Goal: Information Seeking & Learning: Compare options

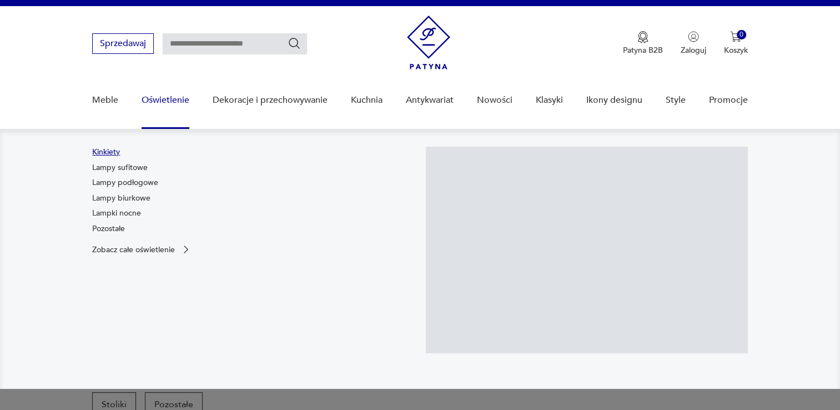
click at [110, 150] on link "Kinkiety" at bounding box center [106, 152] width 28 height 11
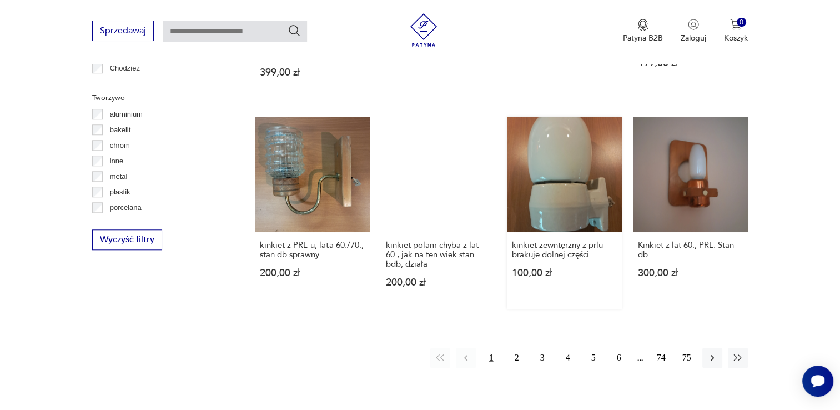
scroll to position [1016, 0]
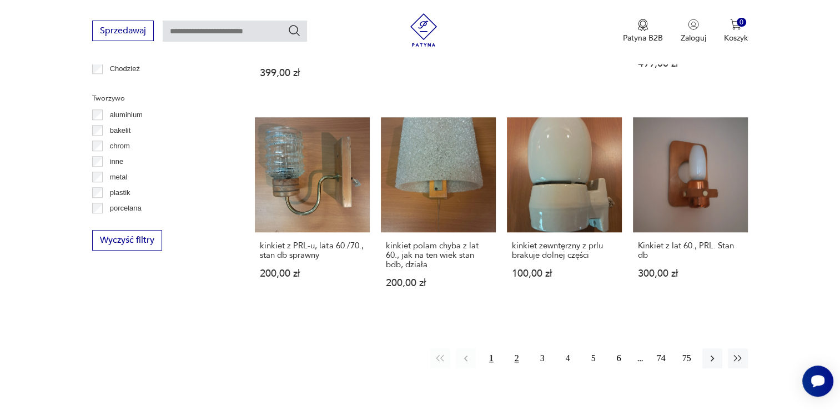
drag, startPoint x: 517, startPoint y: 321, endPoint x: 510, endPoint y: 319, distance: 7.6
click at [517, 348] on button "2" at bounding box center [517, 358] width 20 height 20
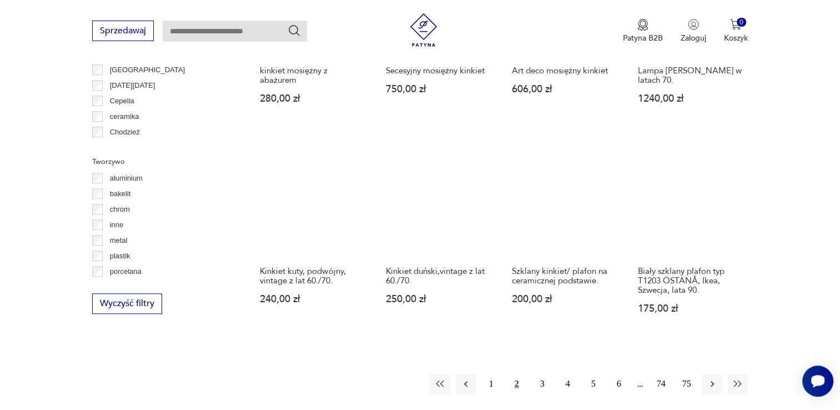
scroll to position [983, 0]
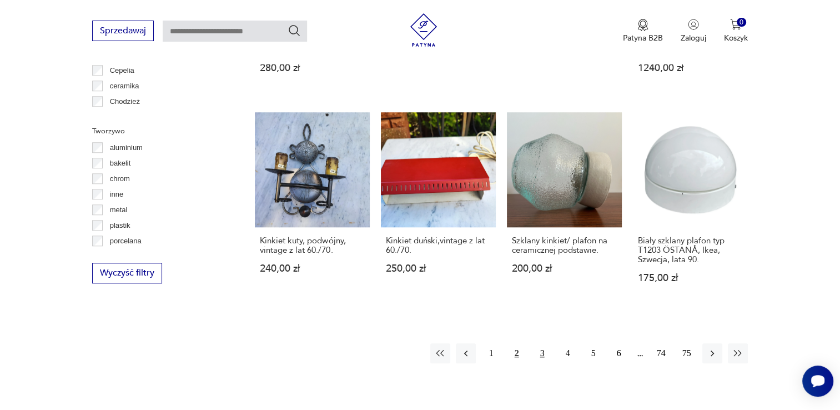
click at [542, 343] on button "3" at bounding box center [542, 353] width 20 height 20
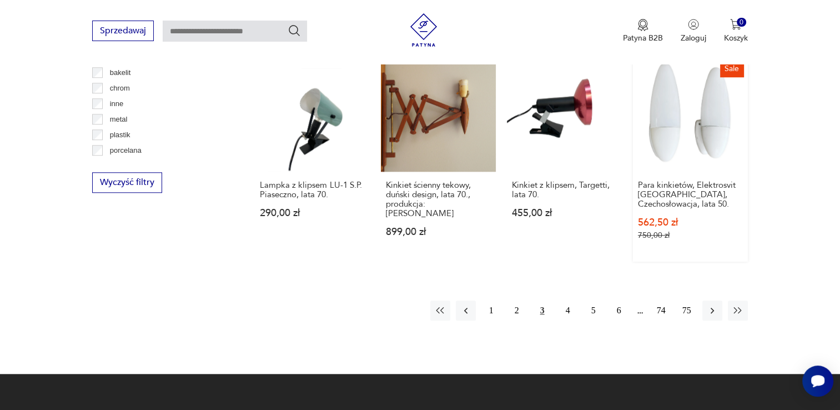
scroll to position [1166, 0]
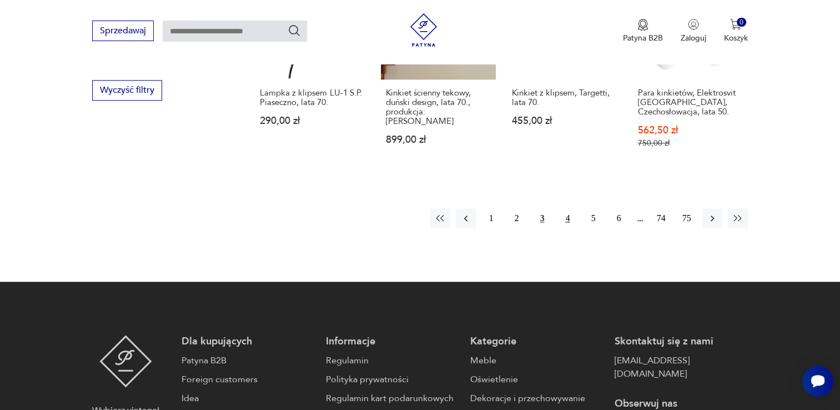
click at [564, 208] on button "4" at bounding box center [568, 218] width 20 height 20
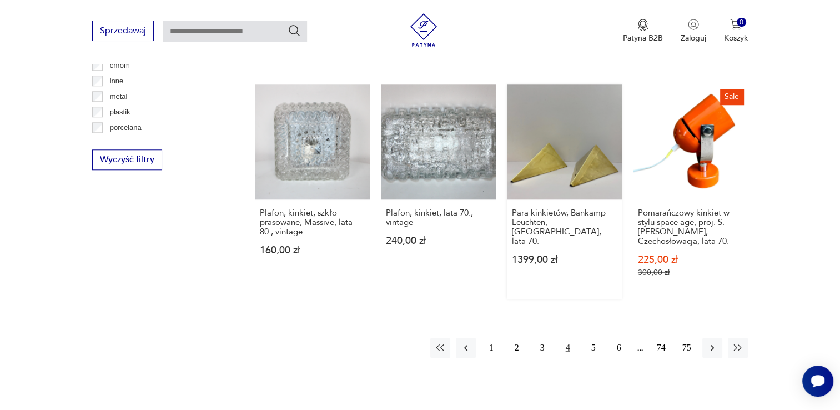
scroll to position [1149, 0]
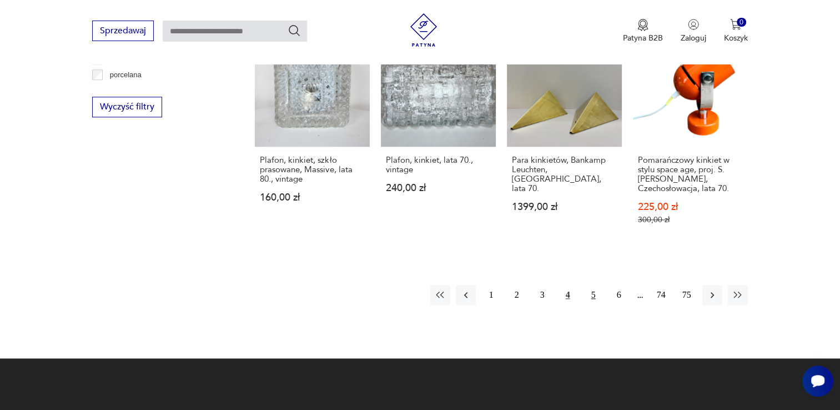
click at [597, 285] on button "5" at bounding box center [593, 295] width 20 height 20
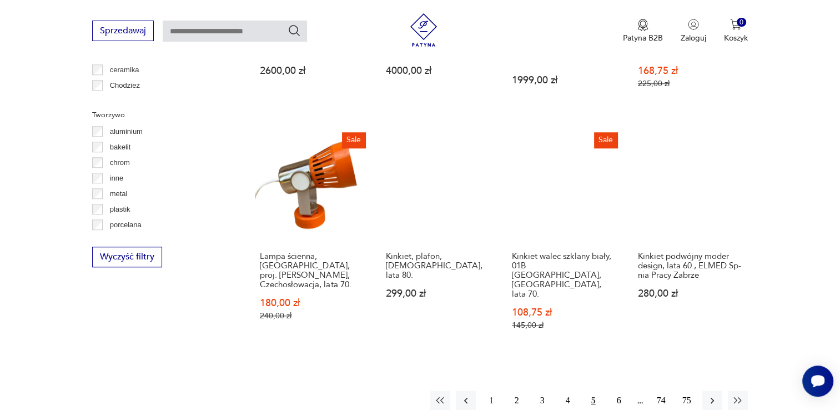
scroll to position [1149, 0]
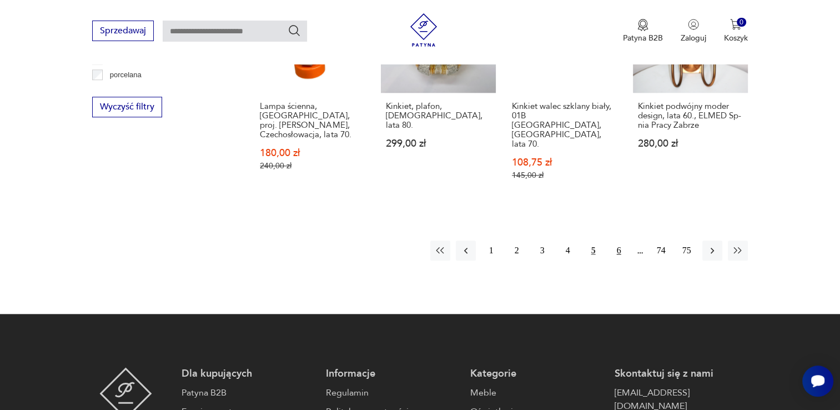
click at [618, 240] on button "6" at bounding box center [619, 250] width 20 height 20
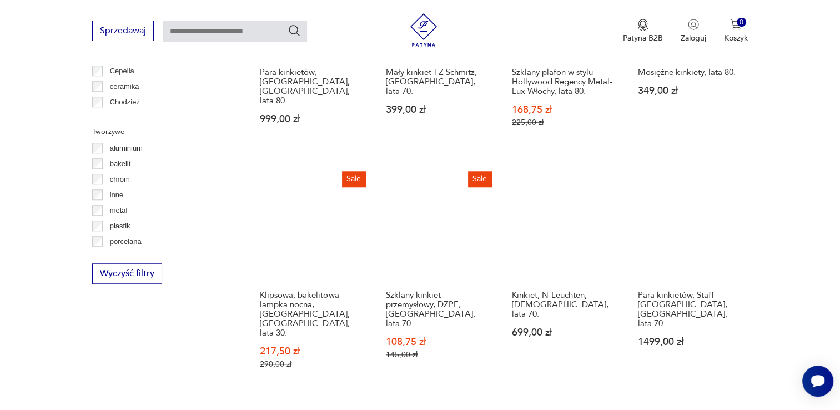
scroll to position [1038, 0]
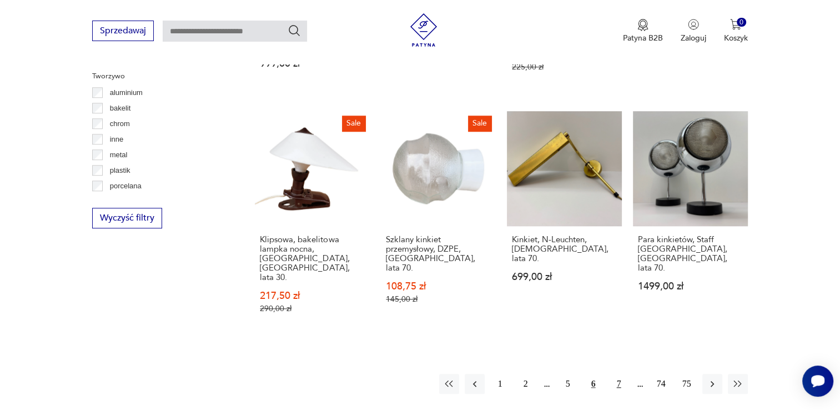
click at [615, 374] on button "7" at bounding box center [619, 384] width 20 height 20
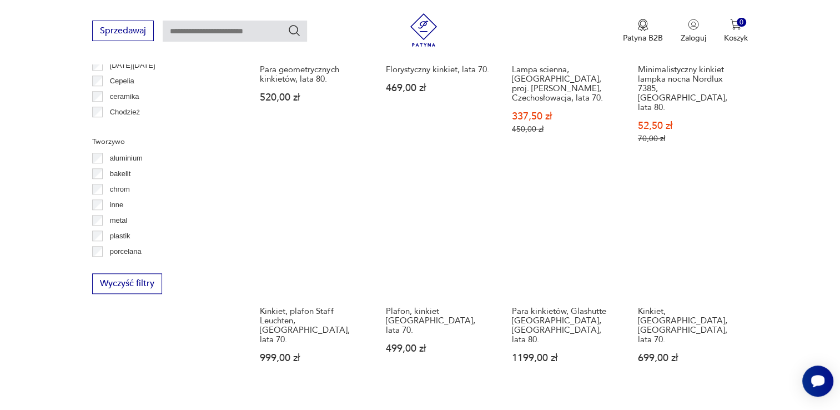
scroll to position [1039, 0]
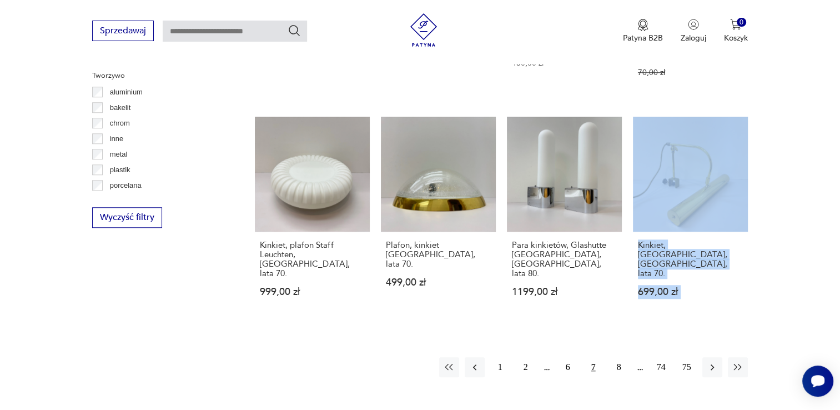
drag, startPoint x: 839, startPoint y: 259, endPoint x: 839, endPoint y: 174, distance: 85.5
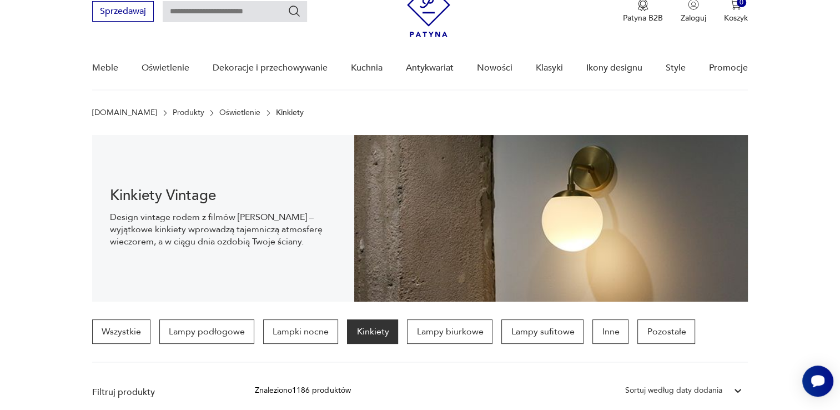
scroll to position [0, 0]
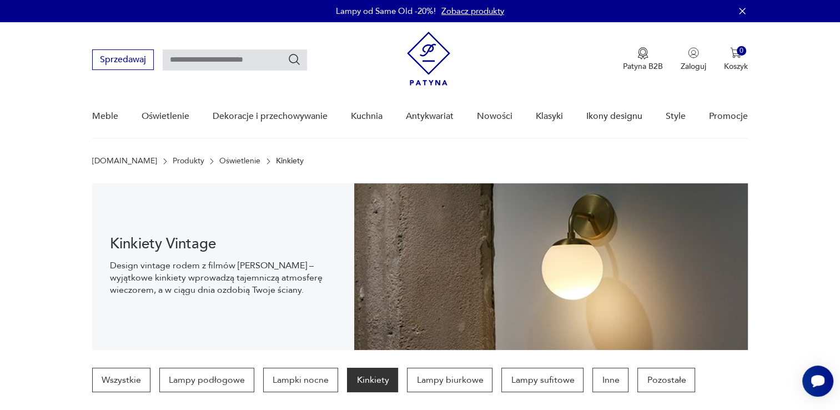
click at [234, 68] on input "text" at bounding box center [235, 59] width 144 height 21
type input "**********"
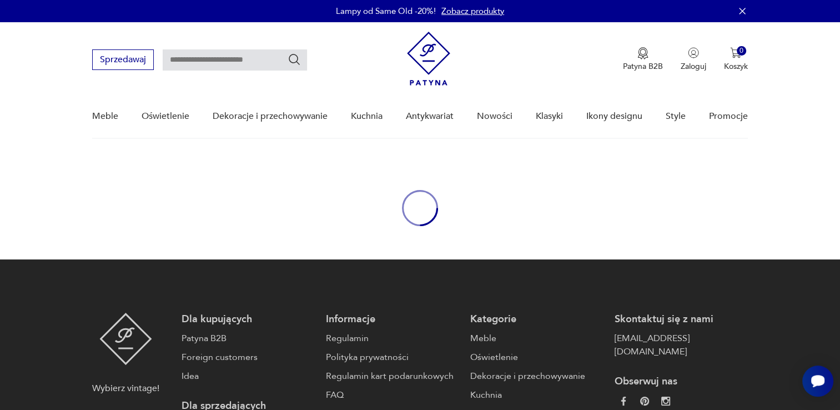
type input "**********"
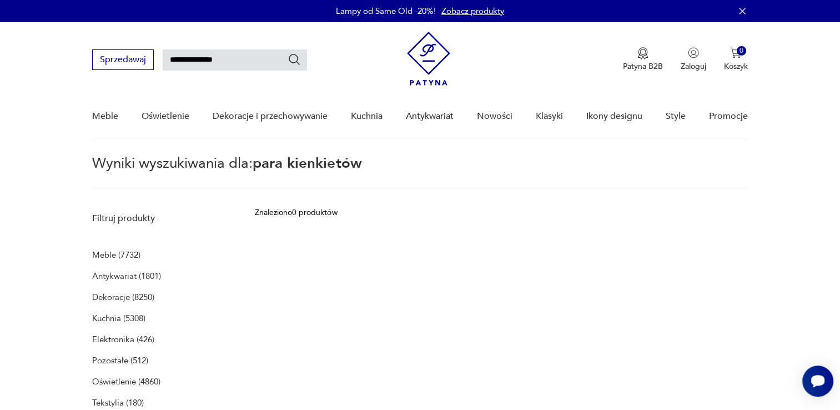
click at [195, 60] on input "**********" at bounding box center [235, 59] width 144 height 21
type input "**********"
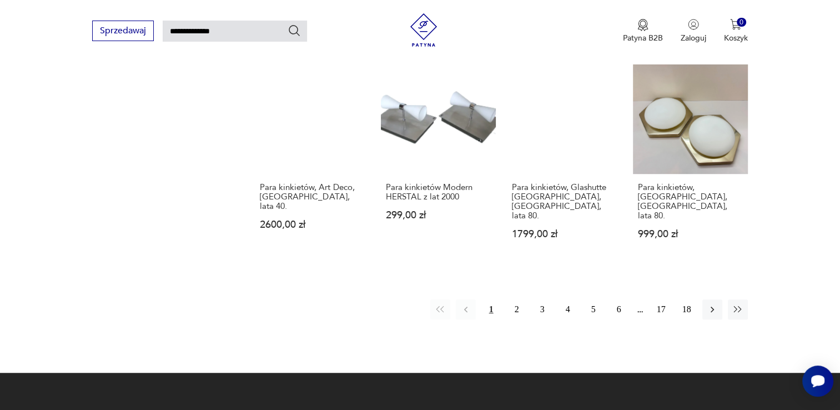
scroll to position [872, 0]
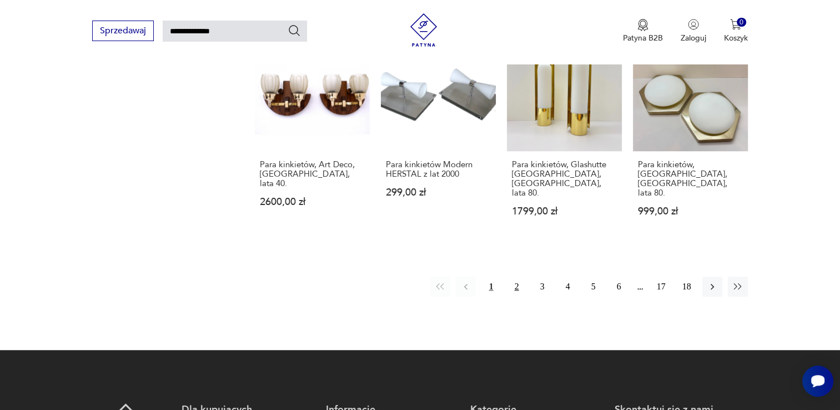
click at [519, 276] on button "2" at bounding box center [517, 286] width 20 height 20
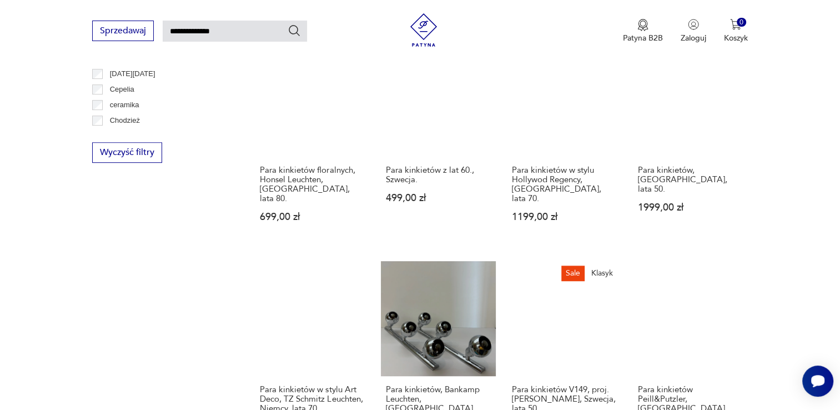
scroll to position [817, 0]
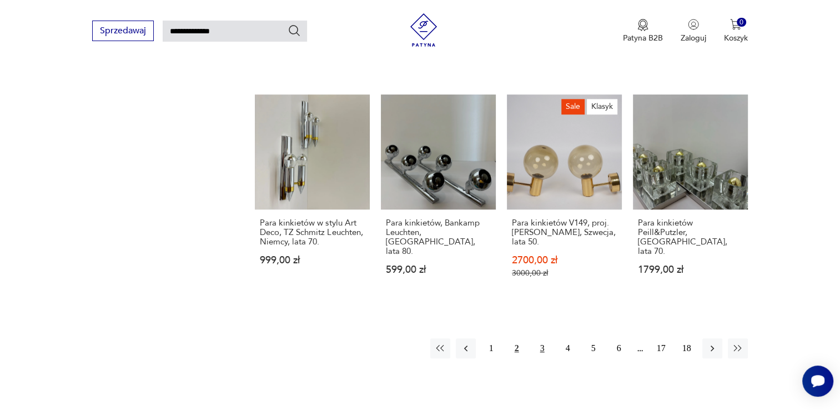
click at [545, 338] on button "3" at bounding box center [542, 348] width 20 height 20
click at [540, 338] on button "3" at bounding box center [542, 348] width 20 height 20
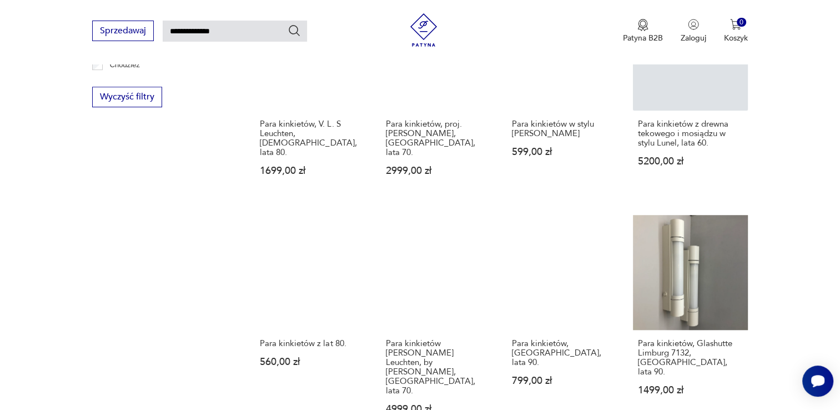
scroll to position [761, 0]
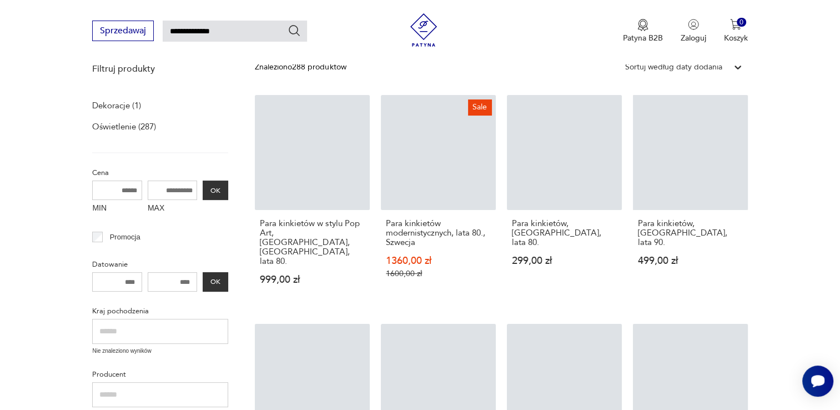
scroll to position [150, 0]
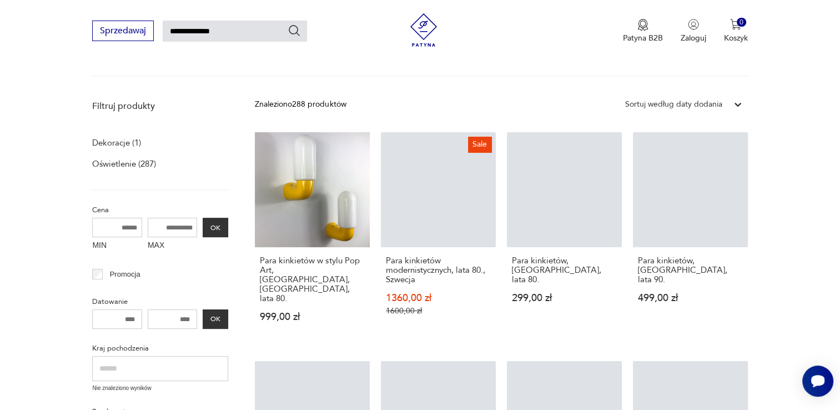
scroll to position [111, 0]
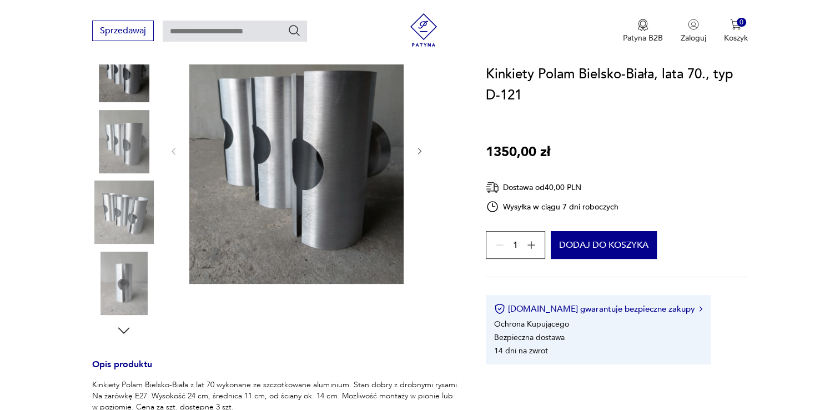
click at [426, 153] on div at bounding box center [275, 178] width 366 height 322
click at [419, 153] on icon "button" at bounding box center [419, 151] width 3 height 7
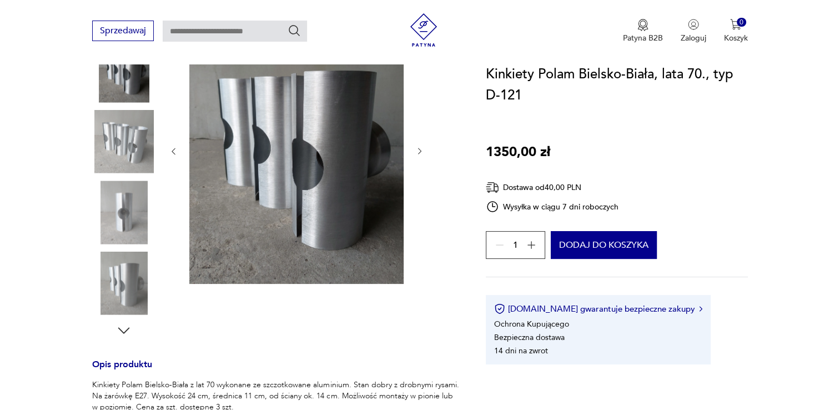
click at [420, 151] on icon "button" at bounding box center [419, 151] width 3 height 7
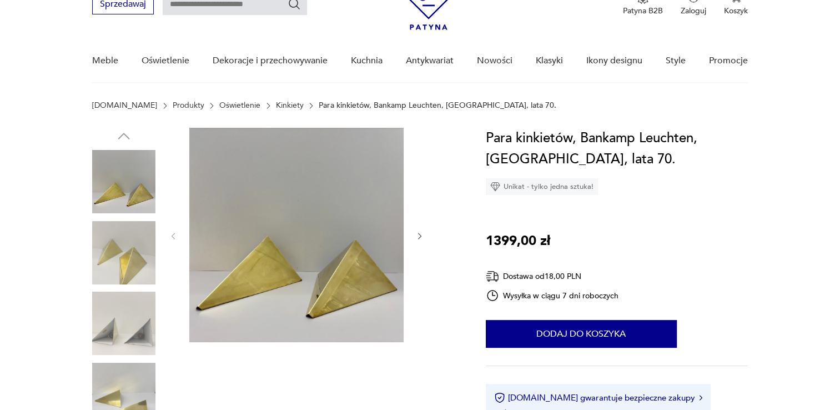
click at [415, 230] on button "button" at bounding box center [419, 235] width 9 height 11
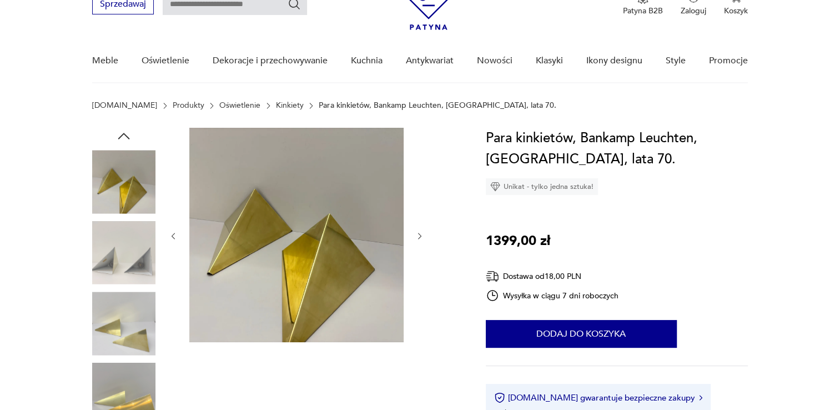
click at [415, 230] on button "button" at bounding box center [419, 235] width 9 height 11
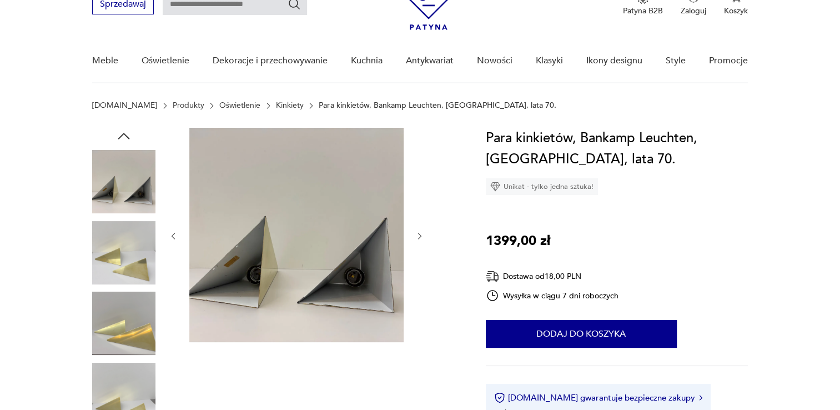
click at [415, 230] on button "button" at bounding box center [419, 235] width 9 height 11
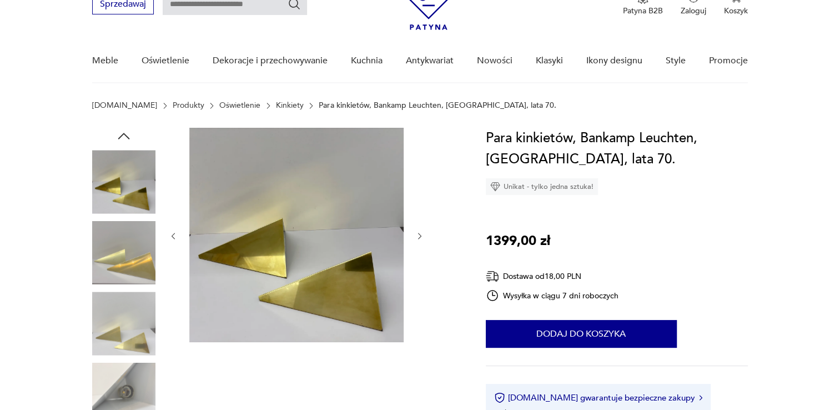
click at [415, 230] on button "button" at bounding box center [419, 235] width 9 height 11
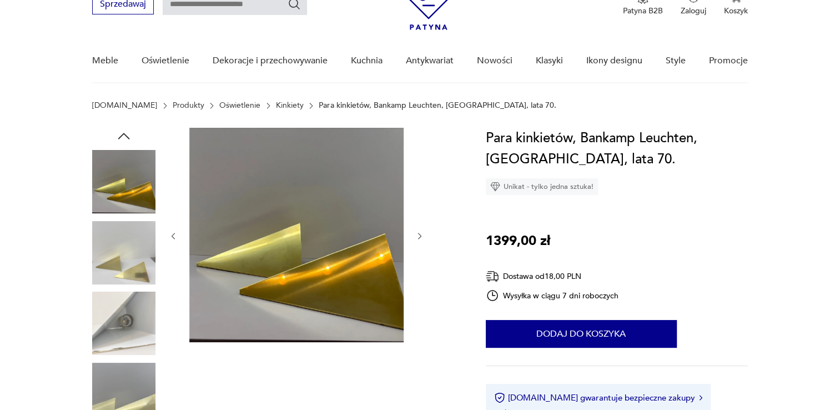
click at [415, 230] on button "button" at bounding box center [419, 235] width 9 height 11
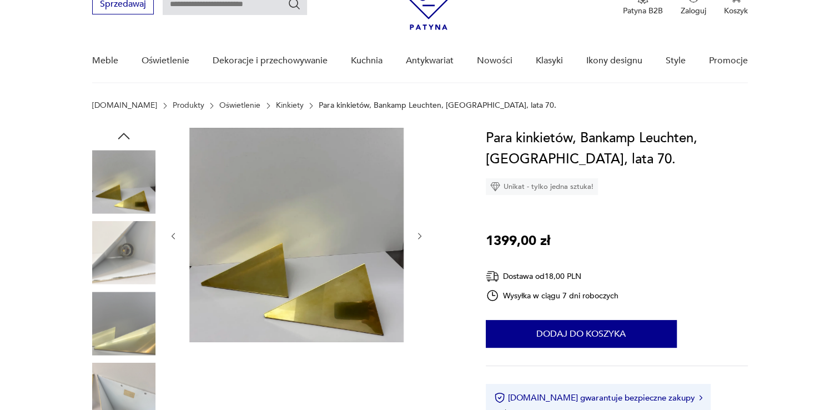
click at [415, 230] on button "button" at bounding box center [419, 235] width 9 height 11
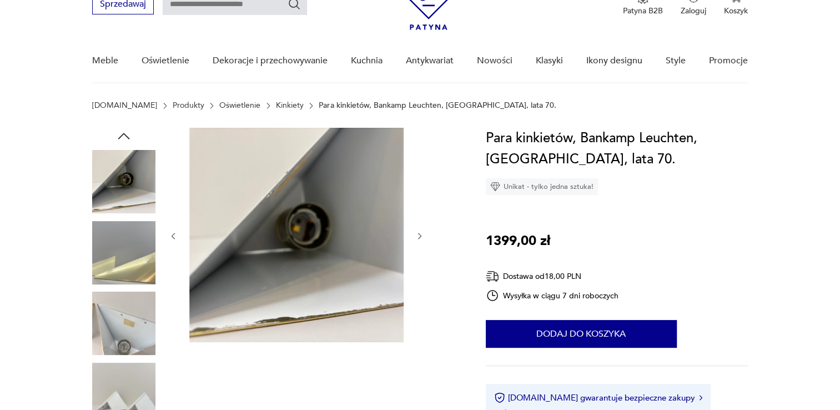
click at [415, 230] on button "button" at bounding box center [419, 235] width 9 height 11
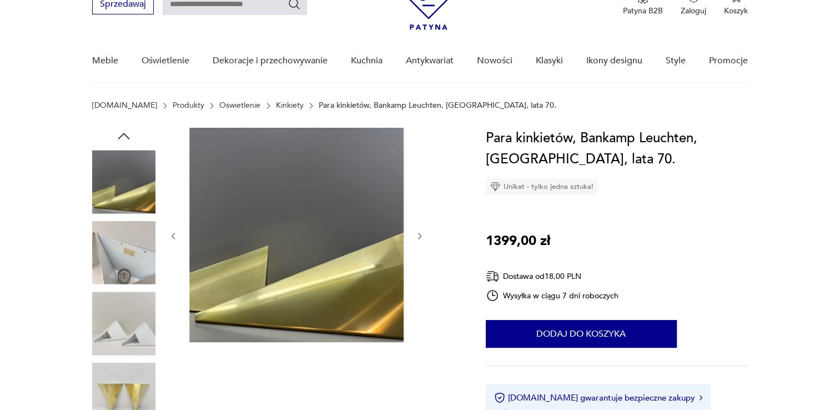
click at [415, 230] on button "button" at bounding box center [419, 235] width 9 height 11
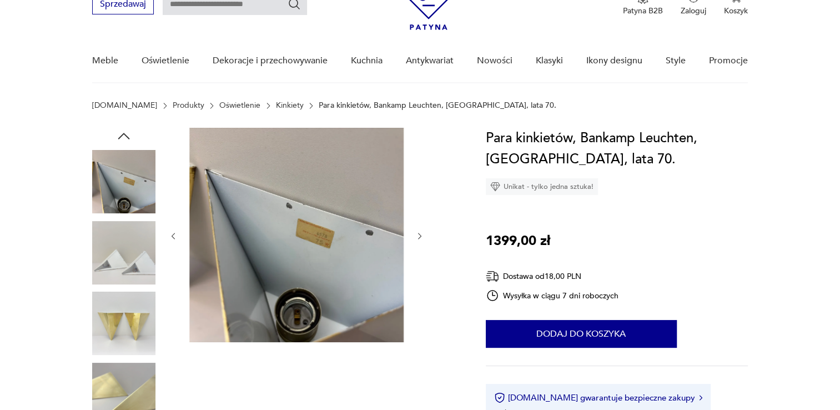
click at [415, 230] on button "button" at bounding box center [419, 235] width 9 height 11
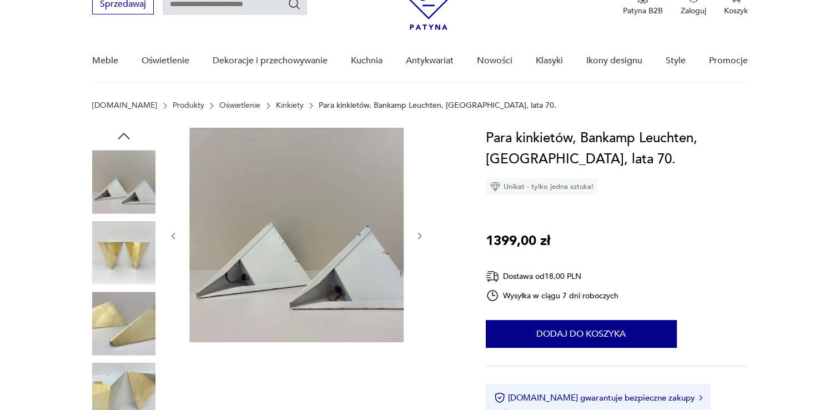
click at [415, 230] on button "button" at bounding box center [419, 235] width 9 height 11
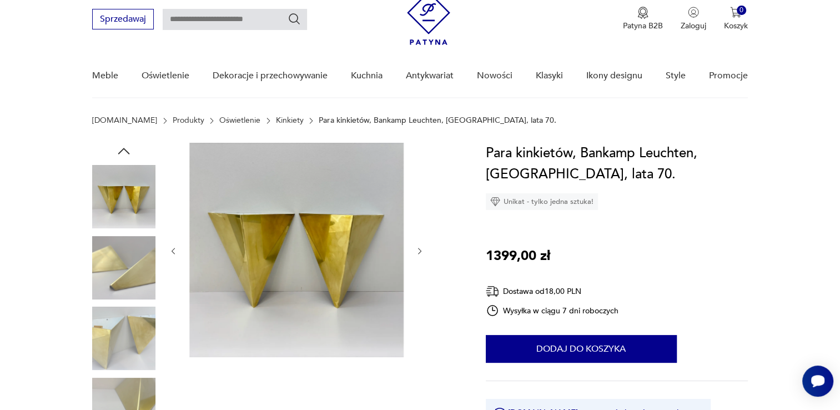
scroll to position [56, 0]
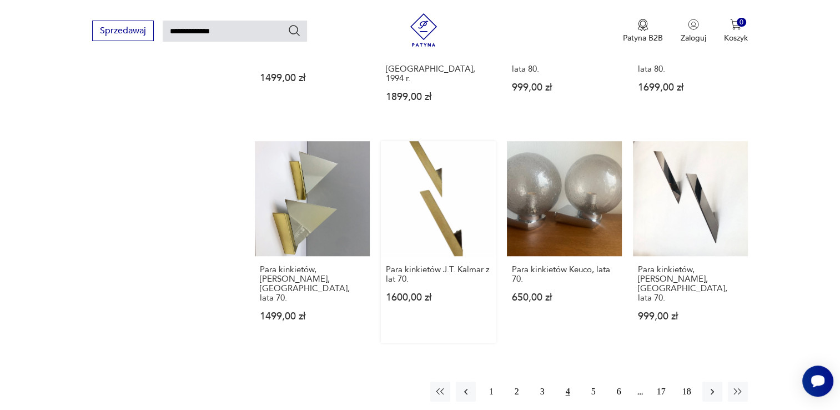
scroll to position [827, 0]
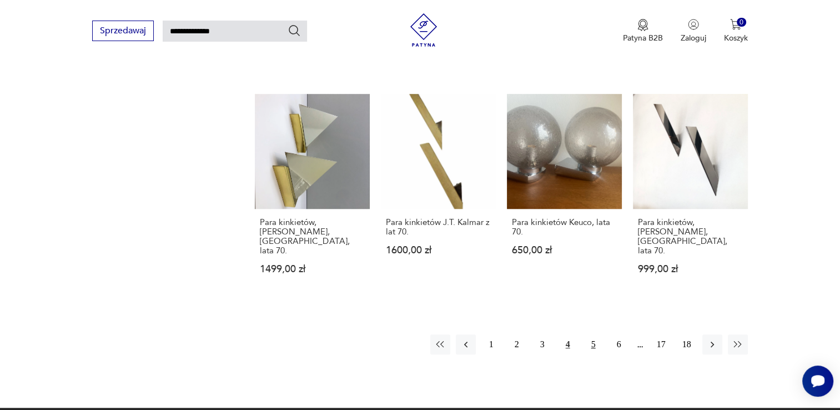
click at [597, 334] on button "5" at bounding box center [593, 344] width 20 height 20
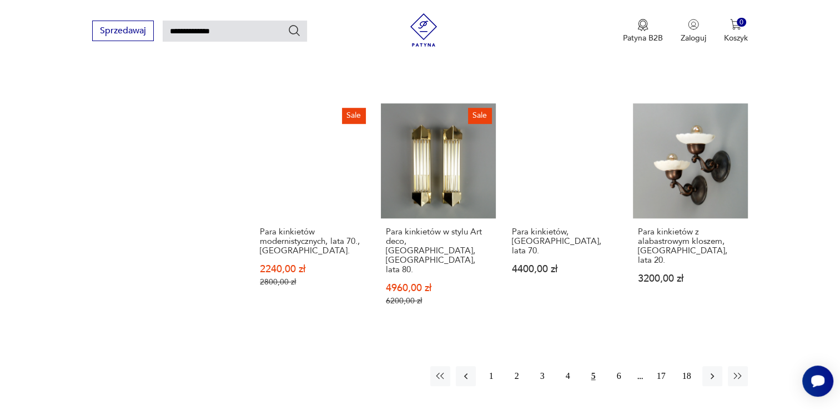
scroll to position [817, 0]
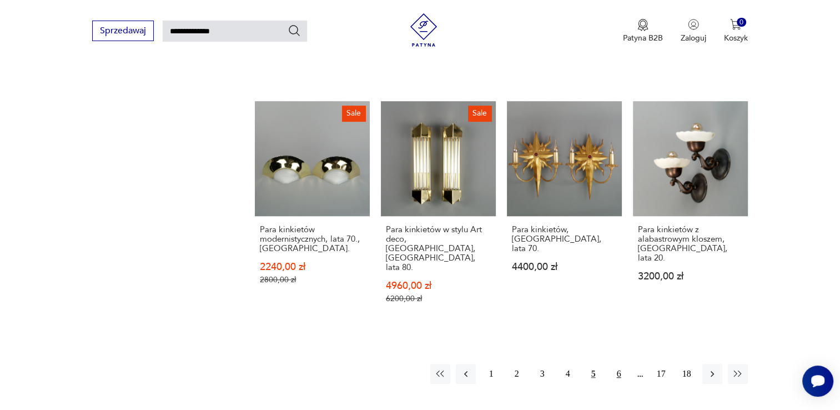
click at [614, 364] on button "6" at bounding box center [619, 374] width 20 height 20
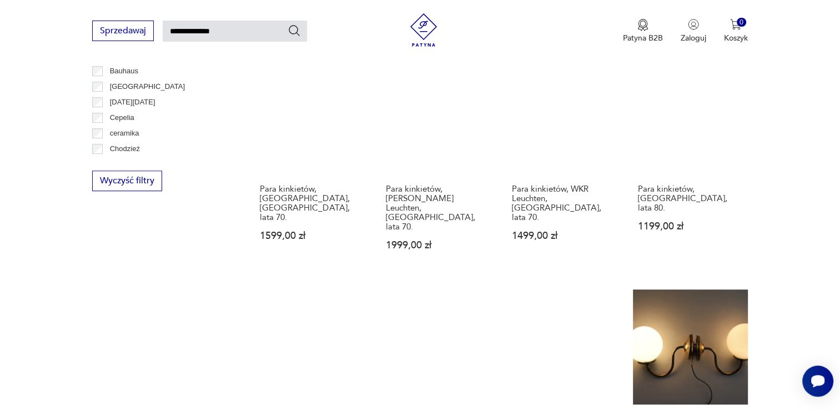
scroll to position [761, 0]
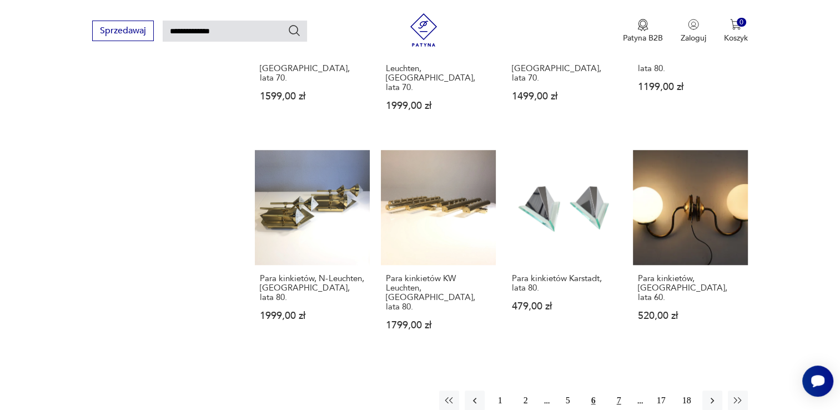
click at [622, 390] on button "7" at bounding box center [619, 400] width 20 height 20
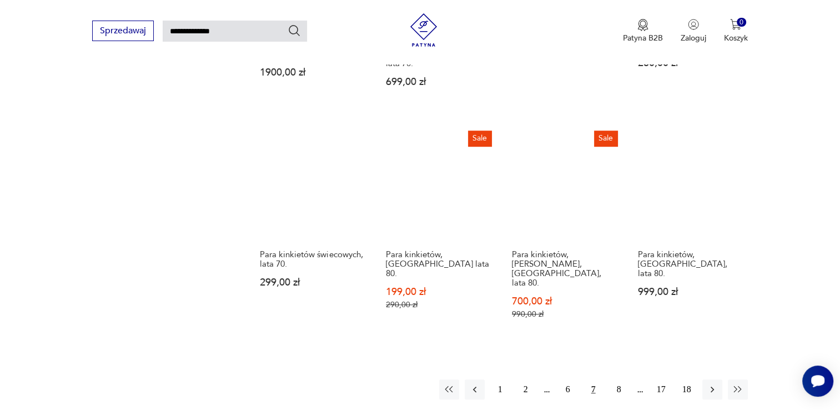
scroll to position [872, 0]
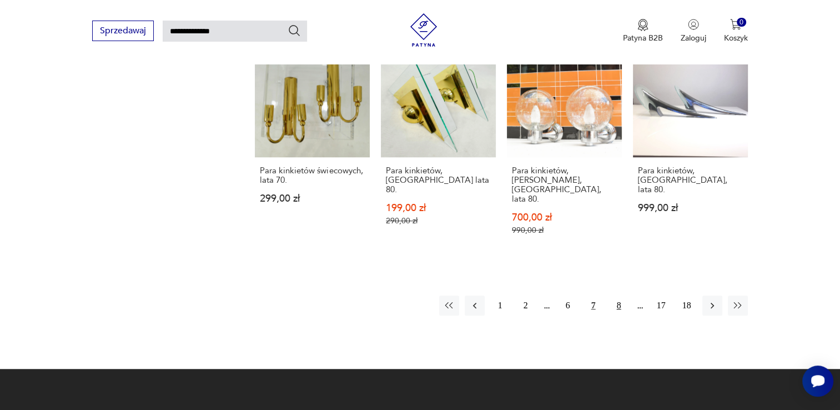
click at [621, 295] on button "8" at bounding box center [619, 305] width 20 height 20
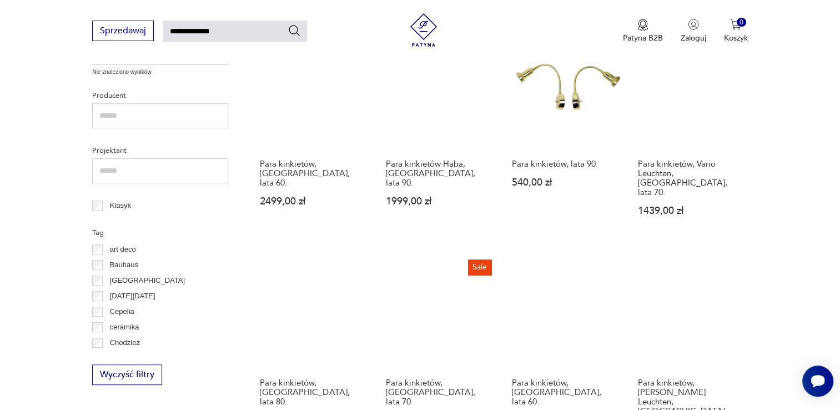
scroll to position [761, 0]
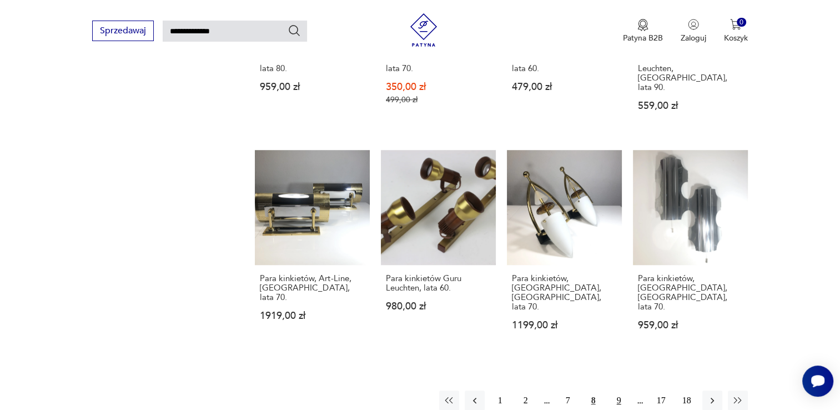
click at [623, 390] on button "9" at bounding box center [619, 400] width 20 height 20
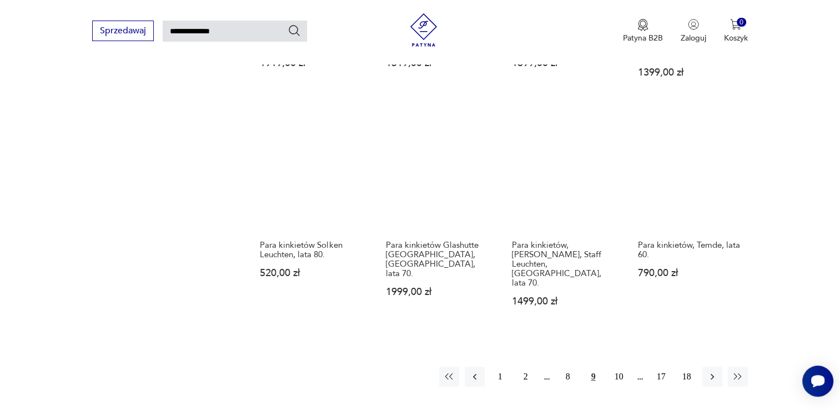
scroll to position [817, 0]
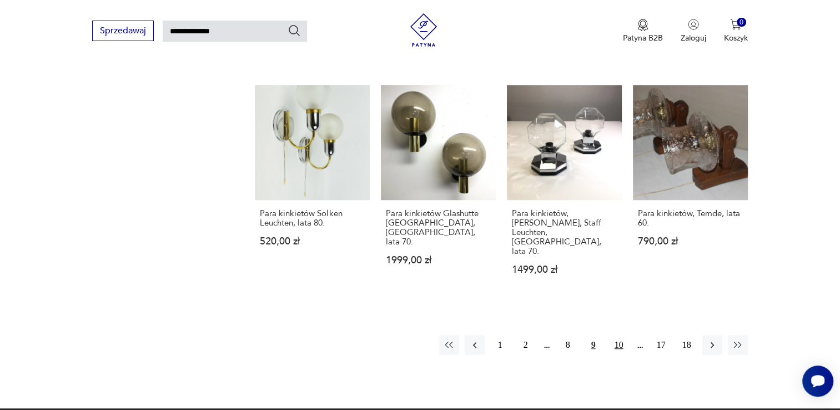
click at [622, 335] on button "10" at bounding box center [619, 345] width 20 height 20
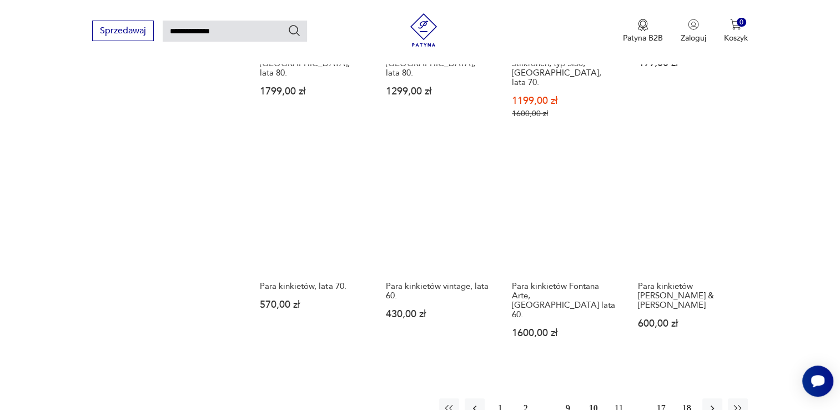
scroll to position [817, 0]
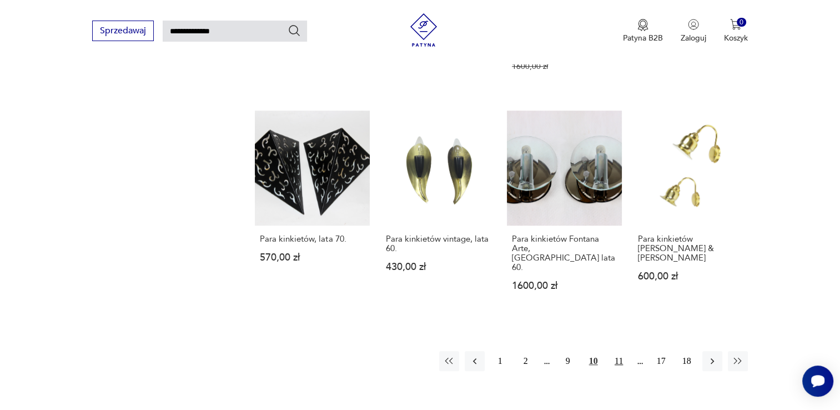
click at [615, 351] on button "11" at bounding box center [619, 361] width 20 height 20
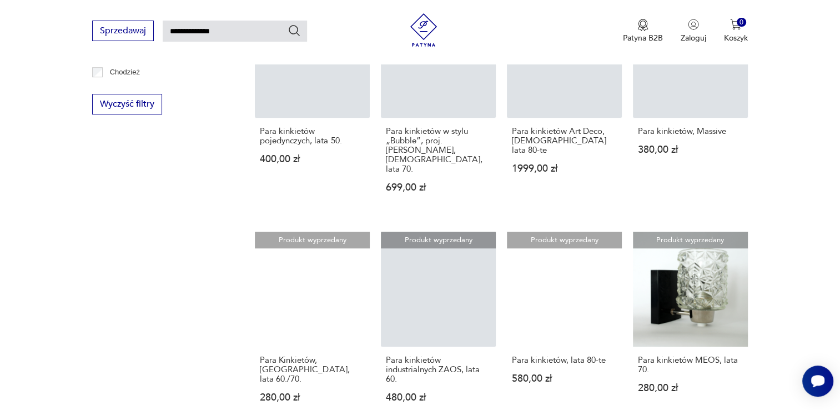
scroll to position [761, 0]
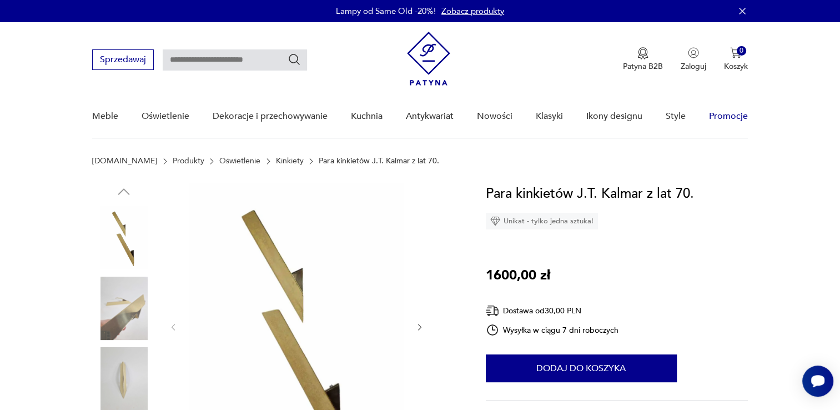
scroll to position [111, 0]
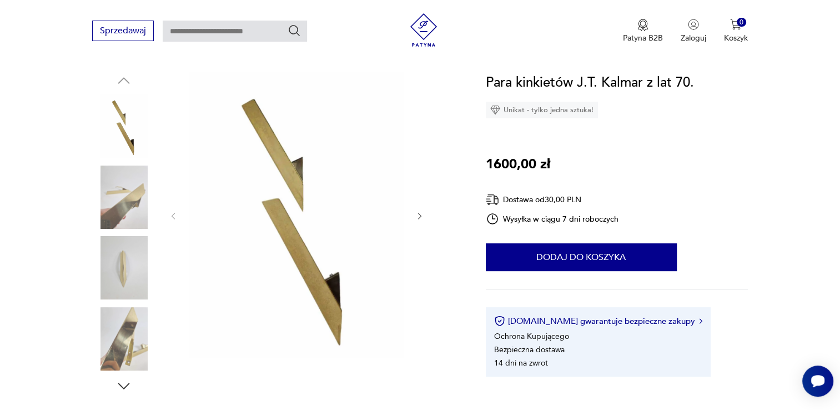
click at [423, 214] on icon "button" at bounding box center [419, 215] width 9 height 9
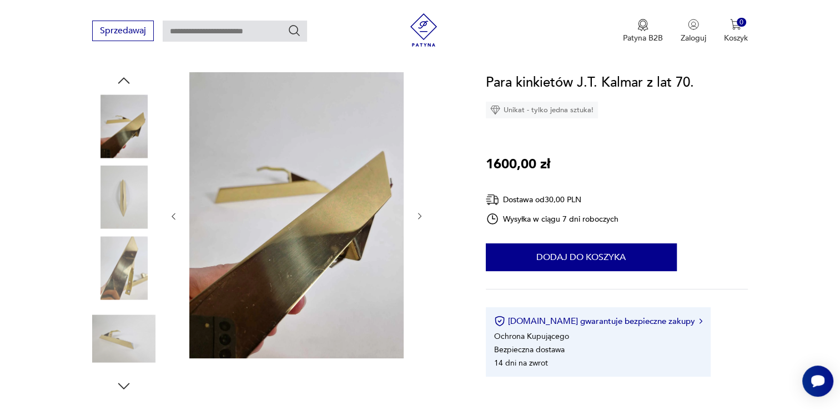
click at [423, 214] on icon "button" at bounding box center [419, 215] width 9 height 9
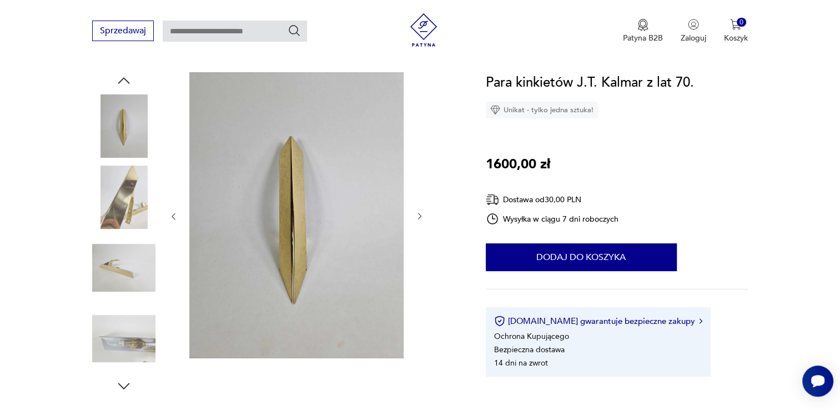
click at [423, 213] on icon "button" at bounding box center [419, 215] width 9 height 9
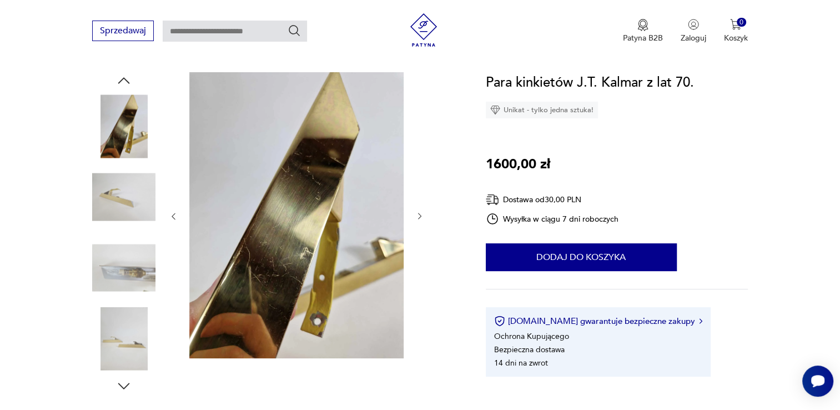
click at [423, 213] on icon "button" at bounding box center [419, 215] width 9 height 9
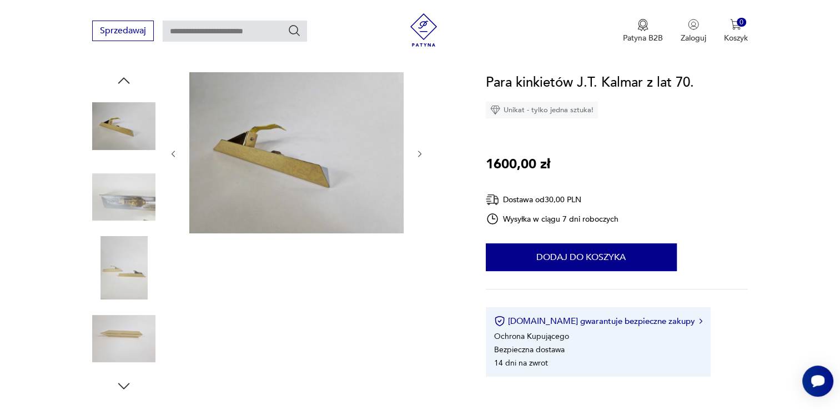
click at [416, 152] on icon "button" at bounding box center [419, 153] width 9 height 9
